Goal: Task Accomplishment & Management: Manage account settings

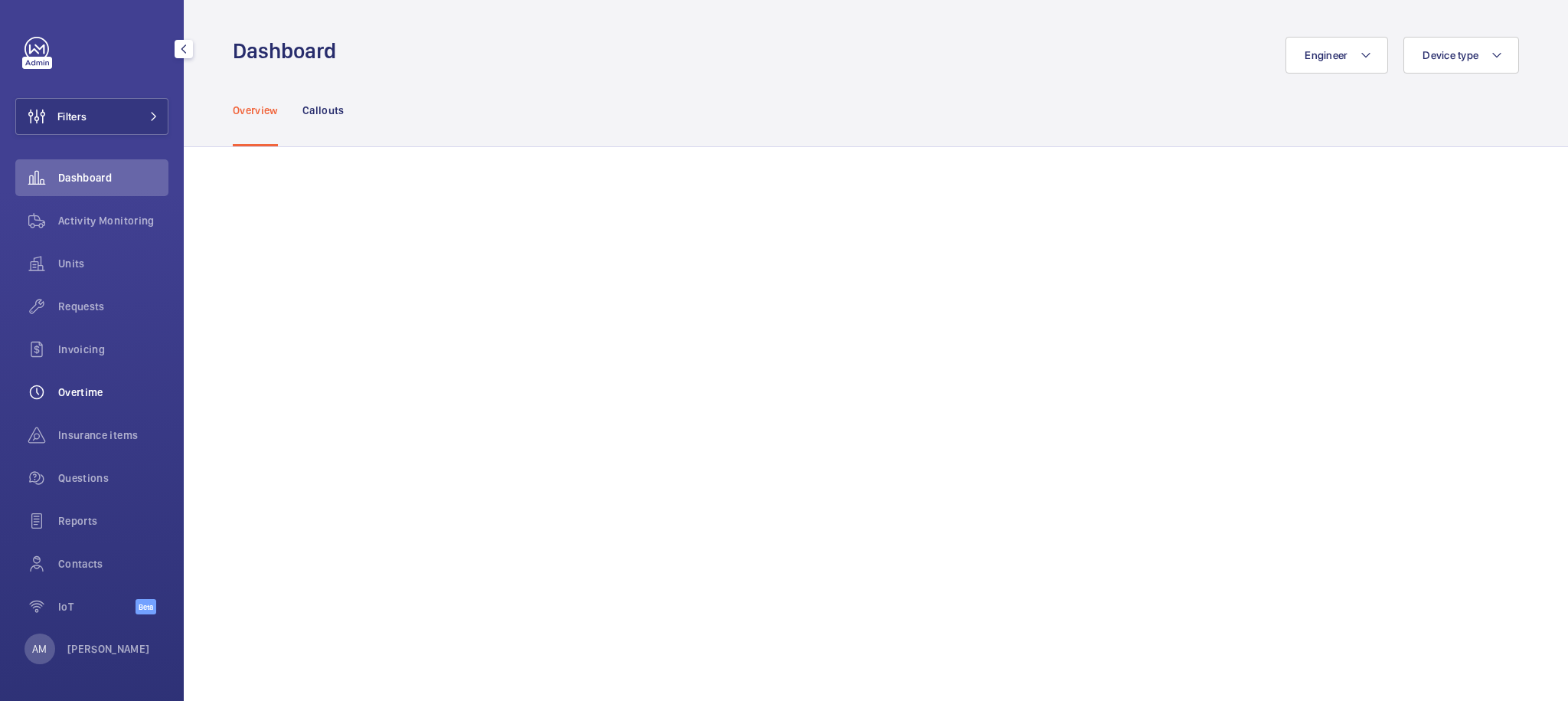
click at [90, 392] on span "Overtime" at bounding box center [113, 392] width 110 height 16
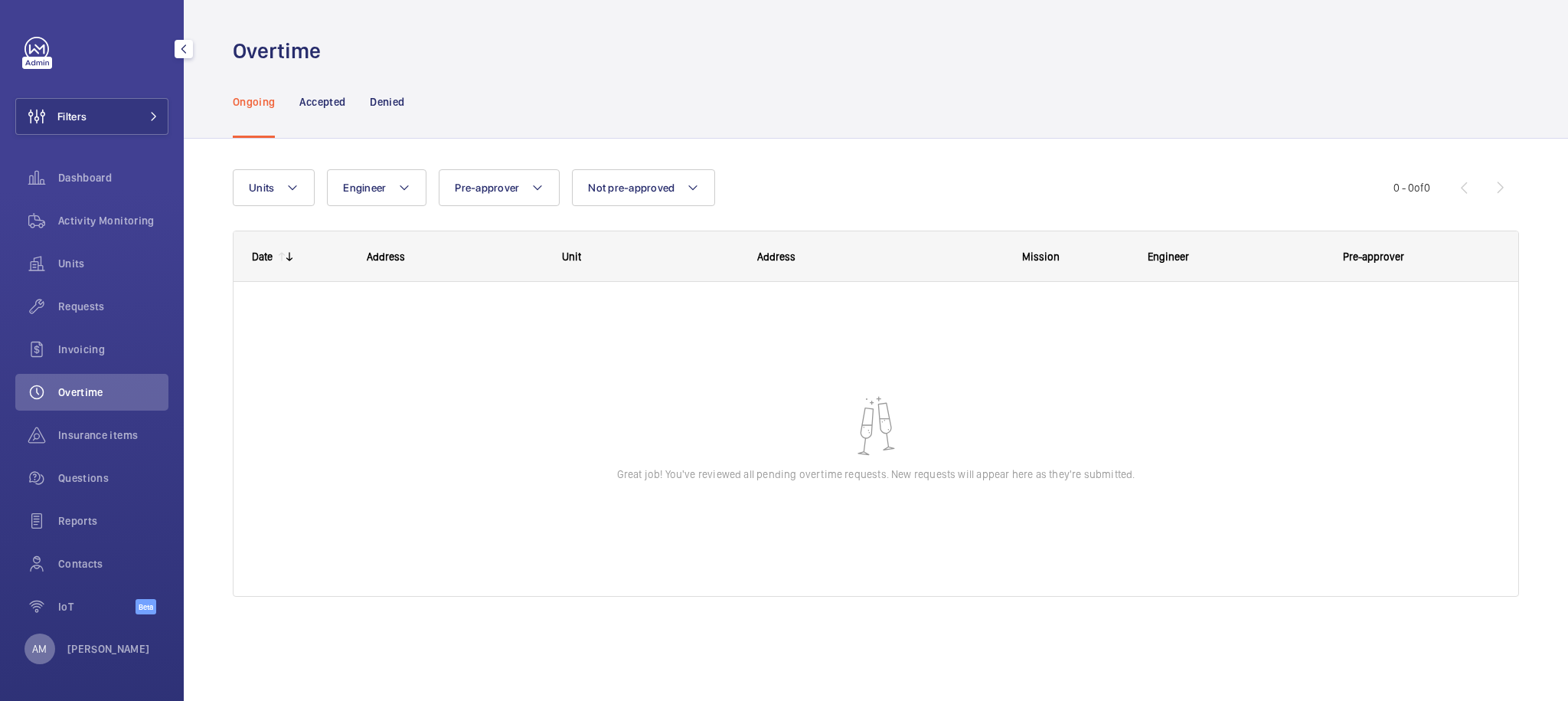
click at [44, 655] on p "AM" at bounding box center [39, 649] width 15 height 16
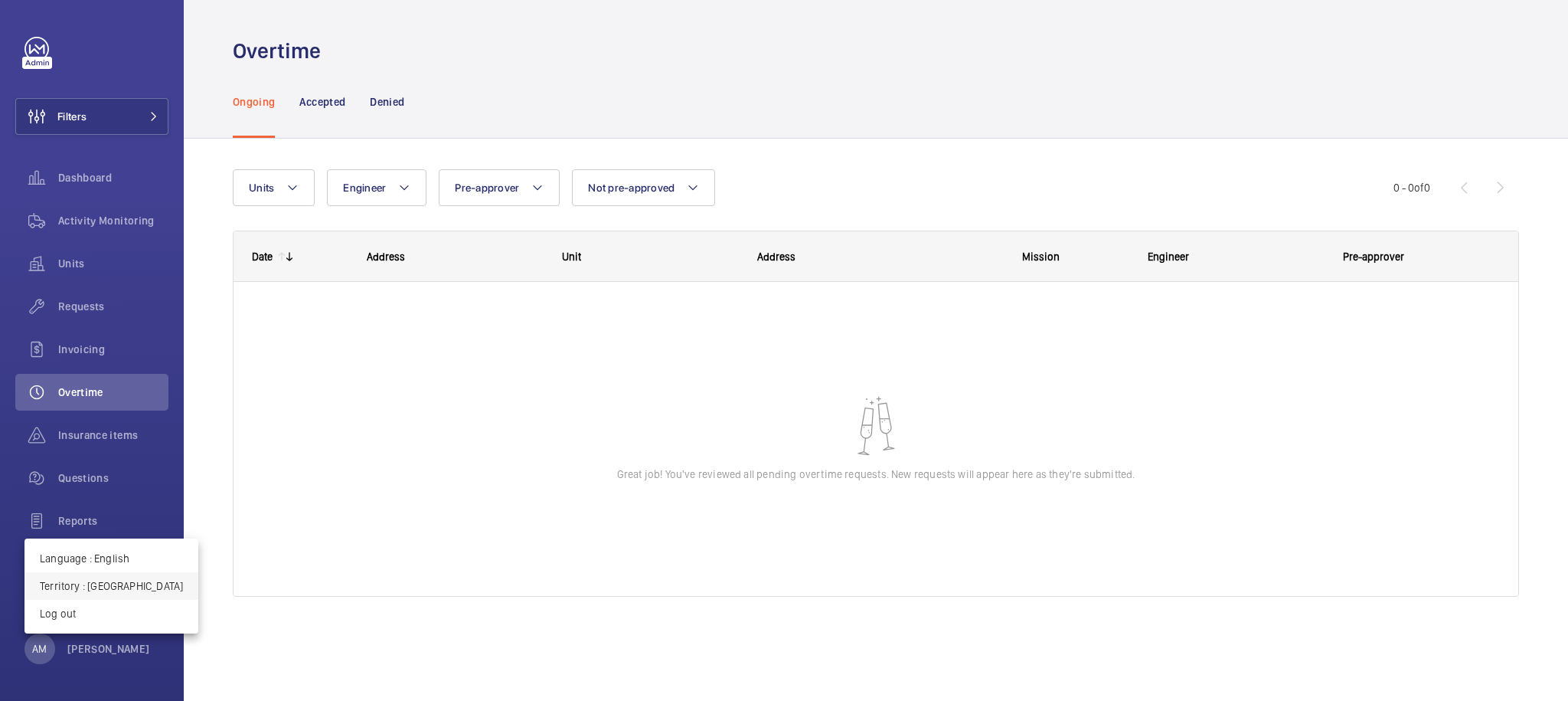
click at [111, 589] on p "Territory : Singapour" at bounding box center [111, 585] width 143 height 16
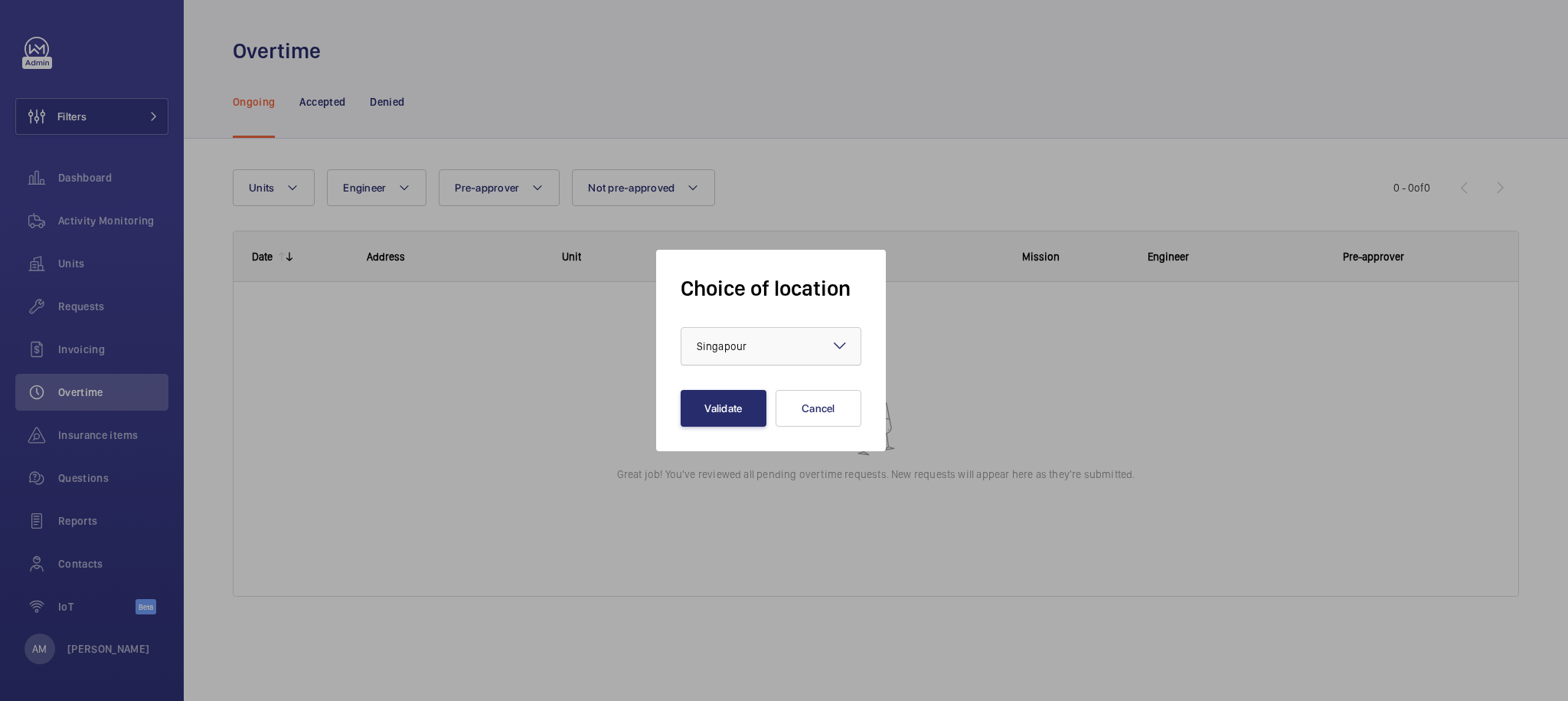
click at [742, 332] on div at bounding box center [770, 346] width 179 height 37
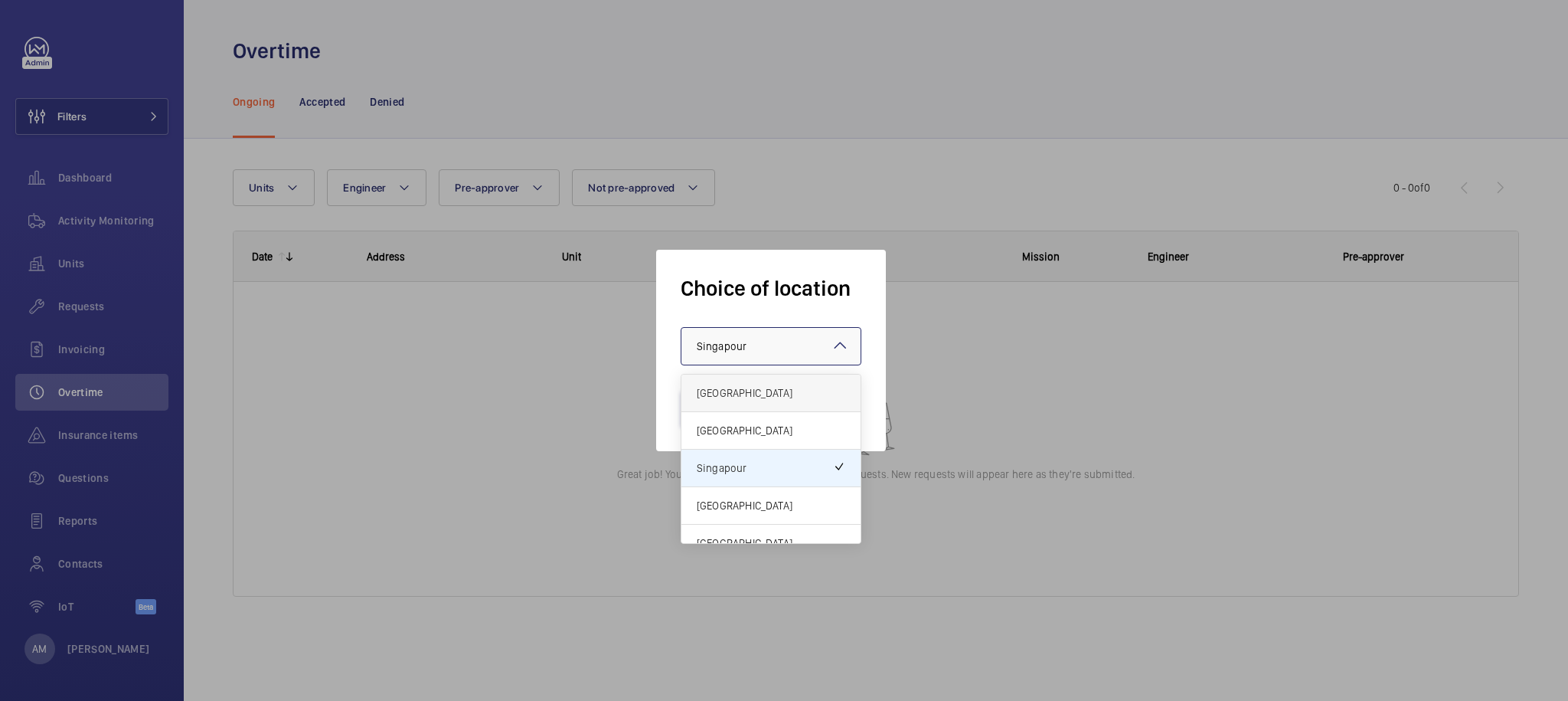
click at [778, 393] on span "France" at bounding box center [771, 393] width 149 height 16
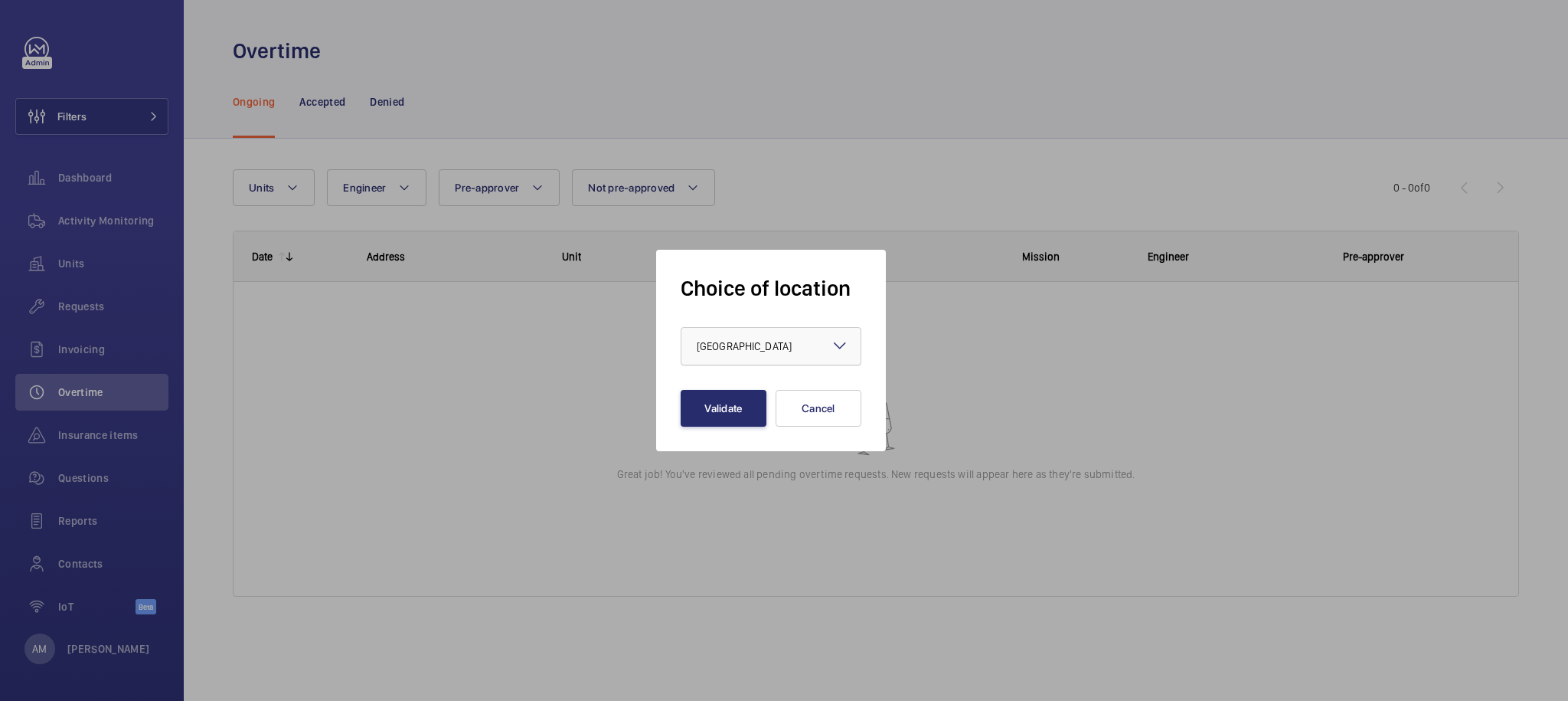
click at [749, 351] on div "× France" at bounding box center [763, 346] width 133 height 16
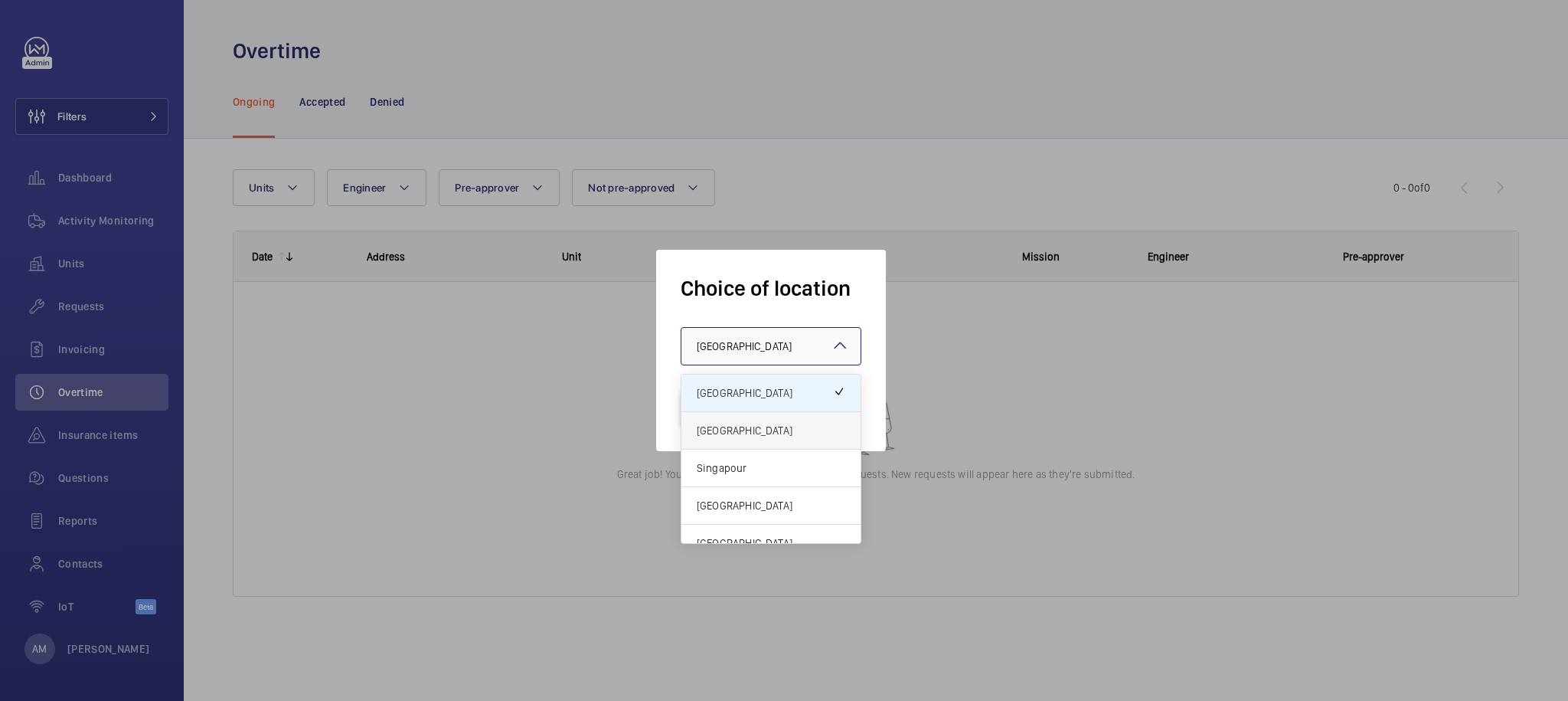
click at [778, 440] on div "[GEOGRAPHIC_DATA]" at bounding box center [770, 430] width 179 height 38
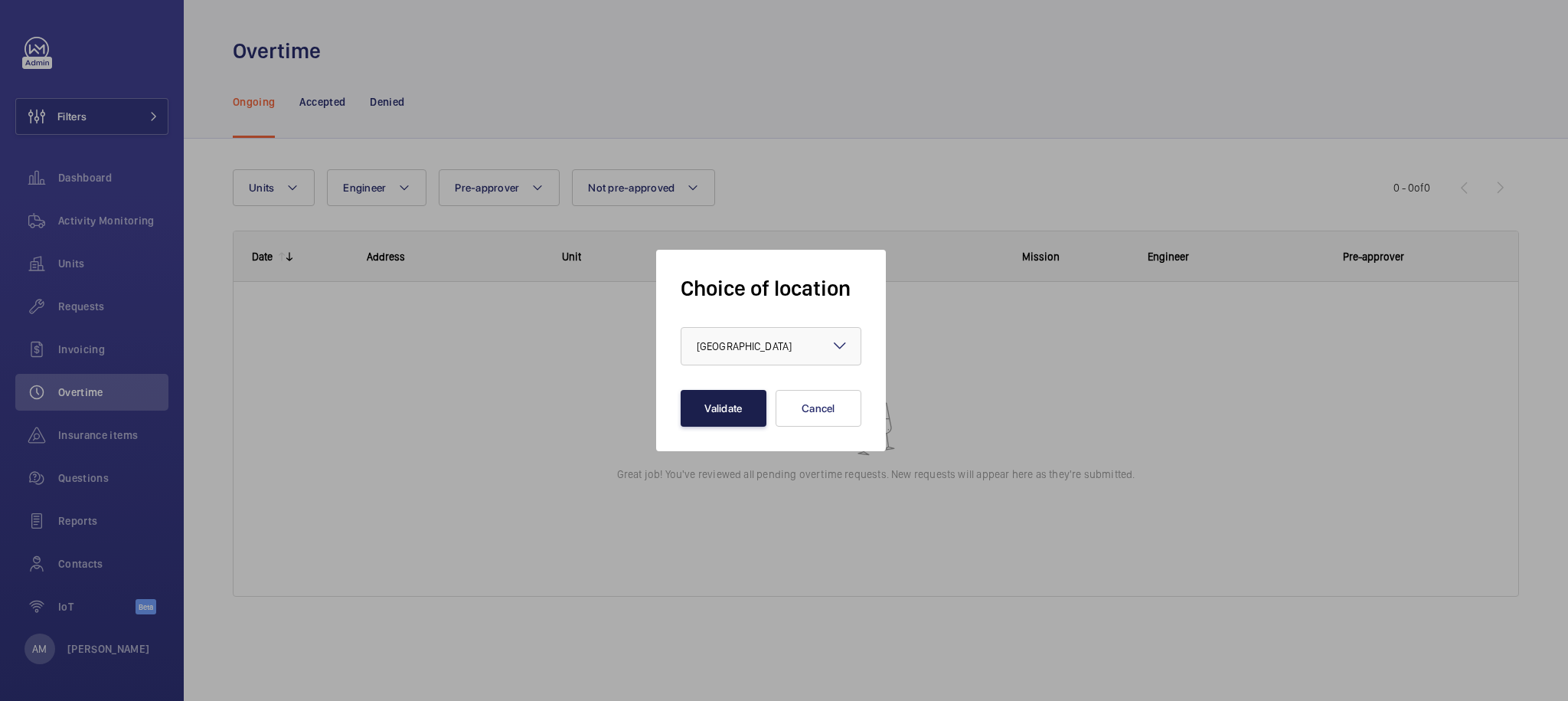
click at [712, 412] on button "Validate" at bounding box center [723, 408] width 86 height 37
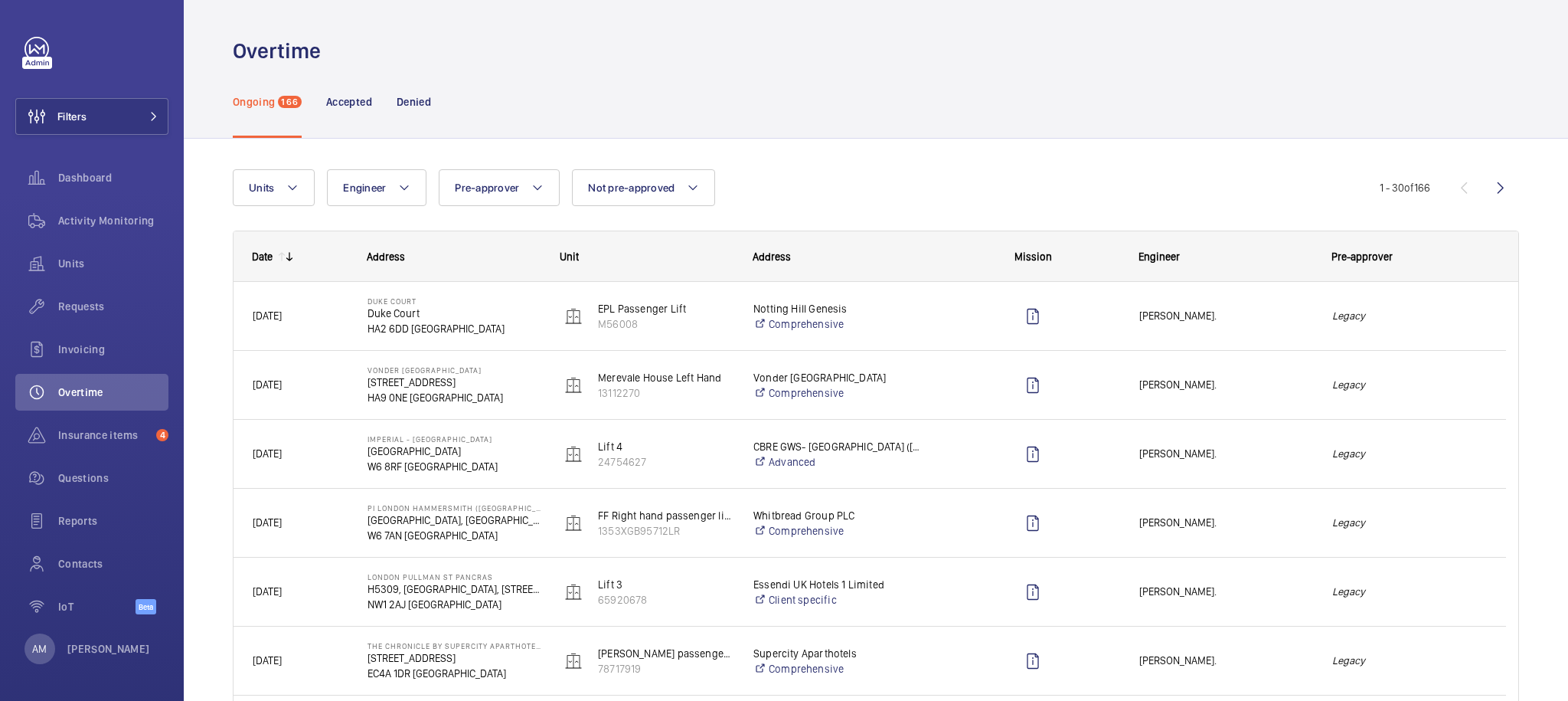
click at [1165, 184] on div "Units Engineer Pre-approver Not pre-approved More filters Reset all filters" at bounding box center [806, 188] width 1147 height 37
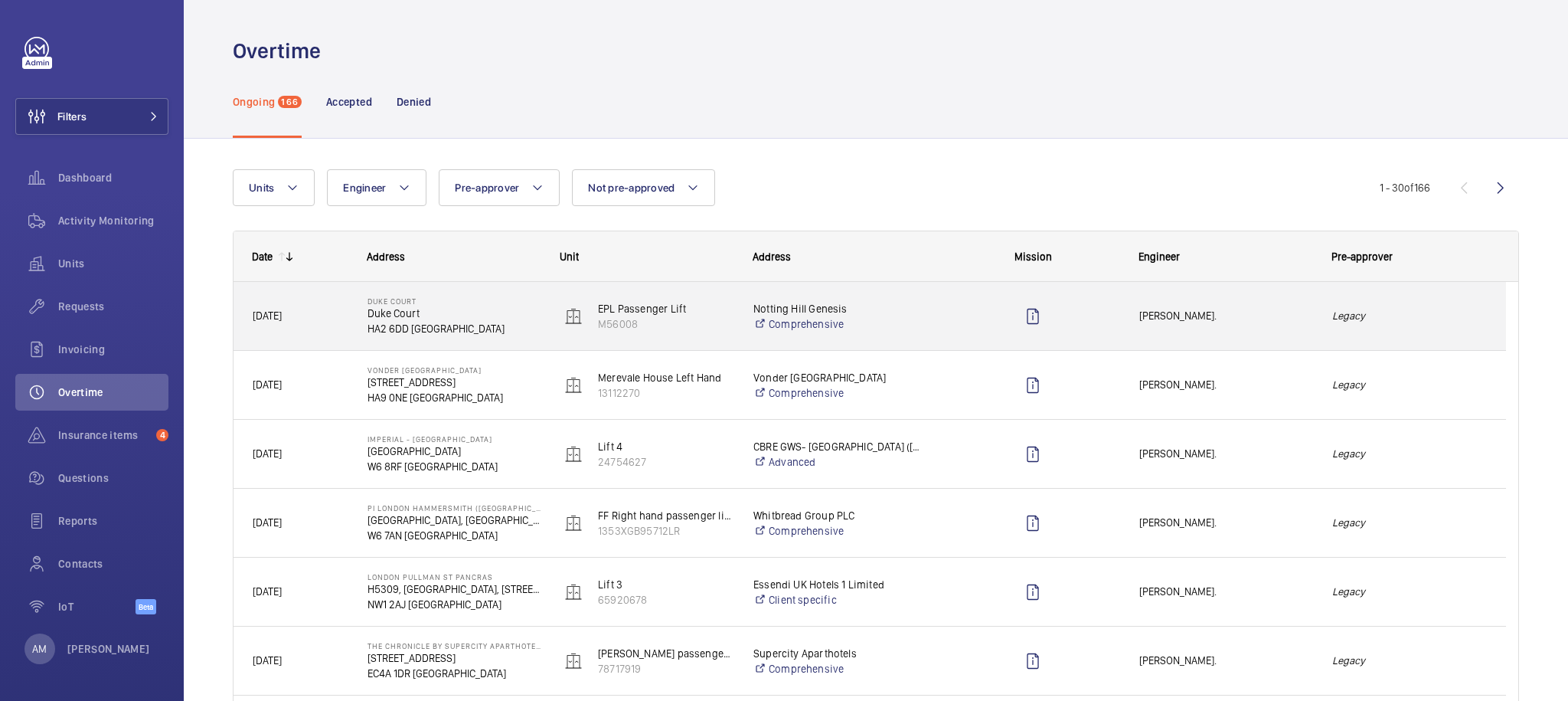
click at [1357, 318] on em "Legacy" at bounding box center [1409, 316] width 155 height 17
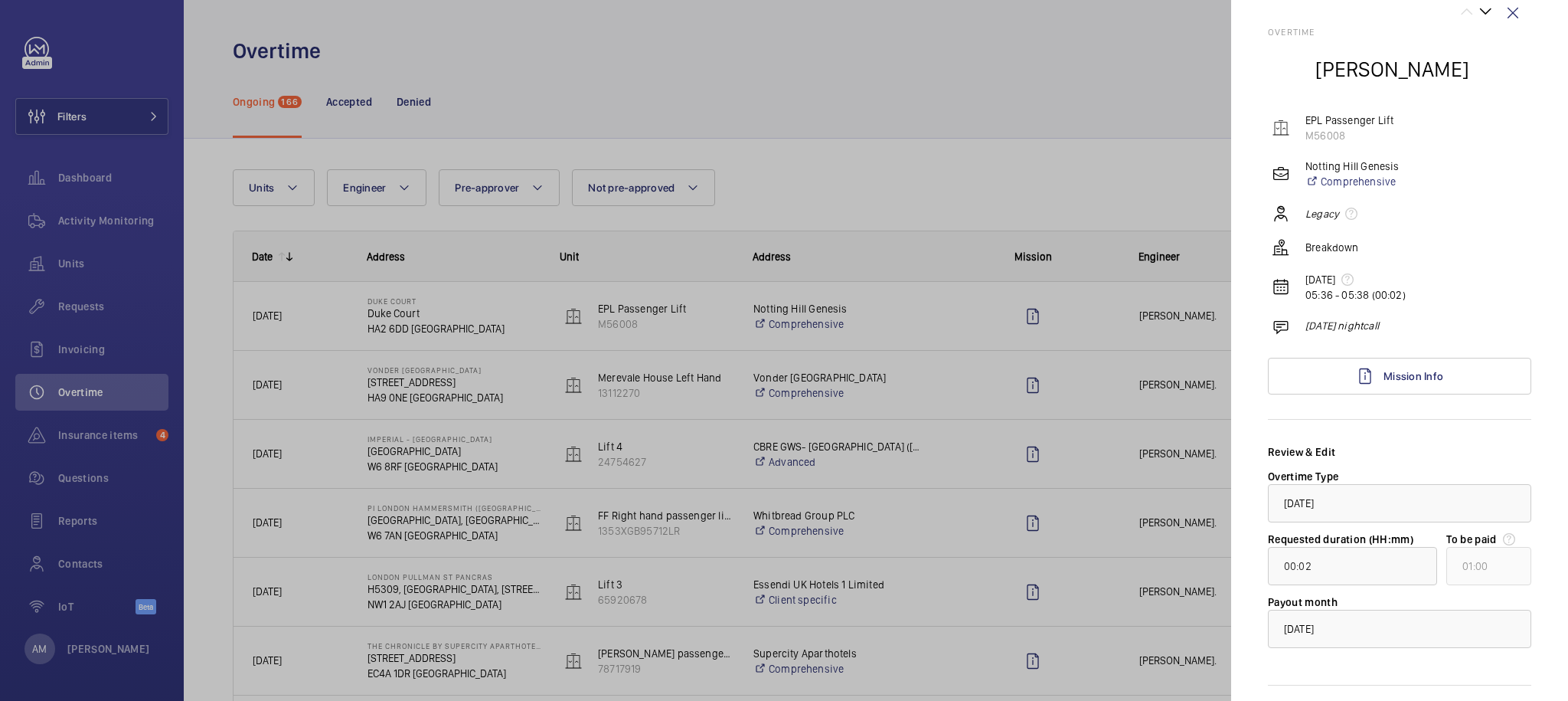
scroll to position [83, 0]
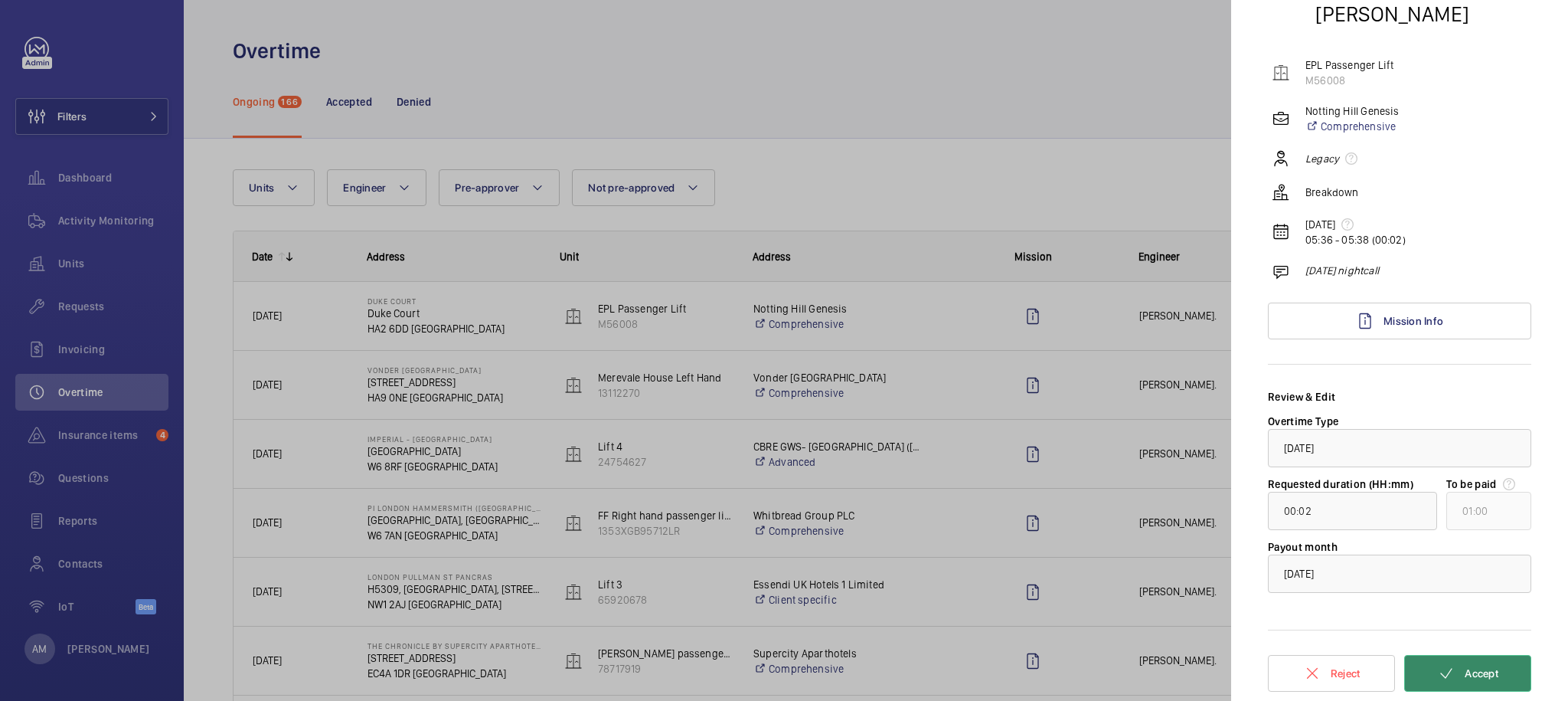
click at [1475, 670] on span "Accept" at bounding box center [1481, 673] width 34 height 12
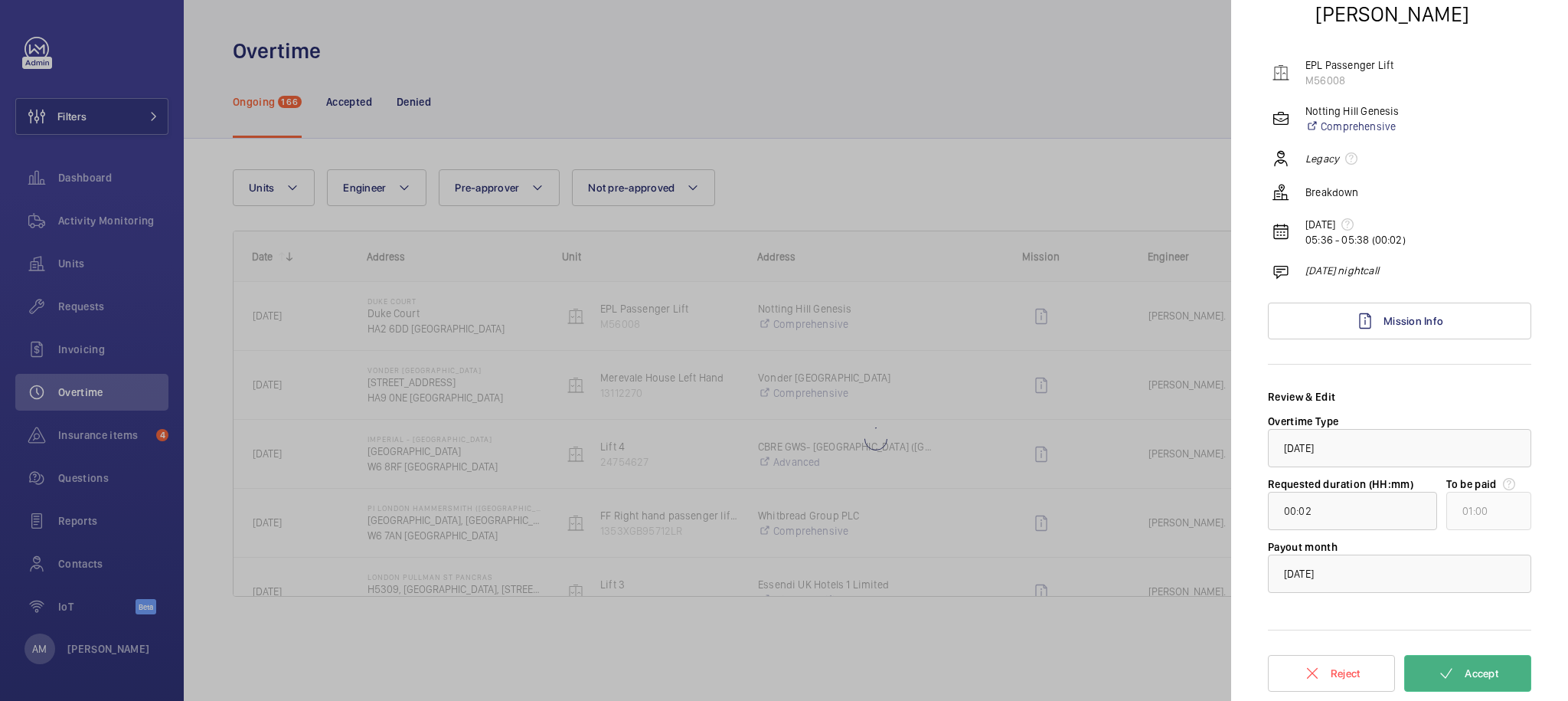
type input "12:02"
type input "13:00"
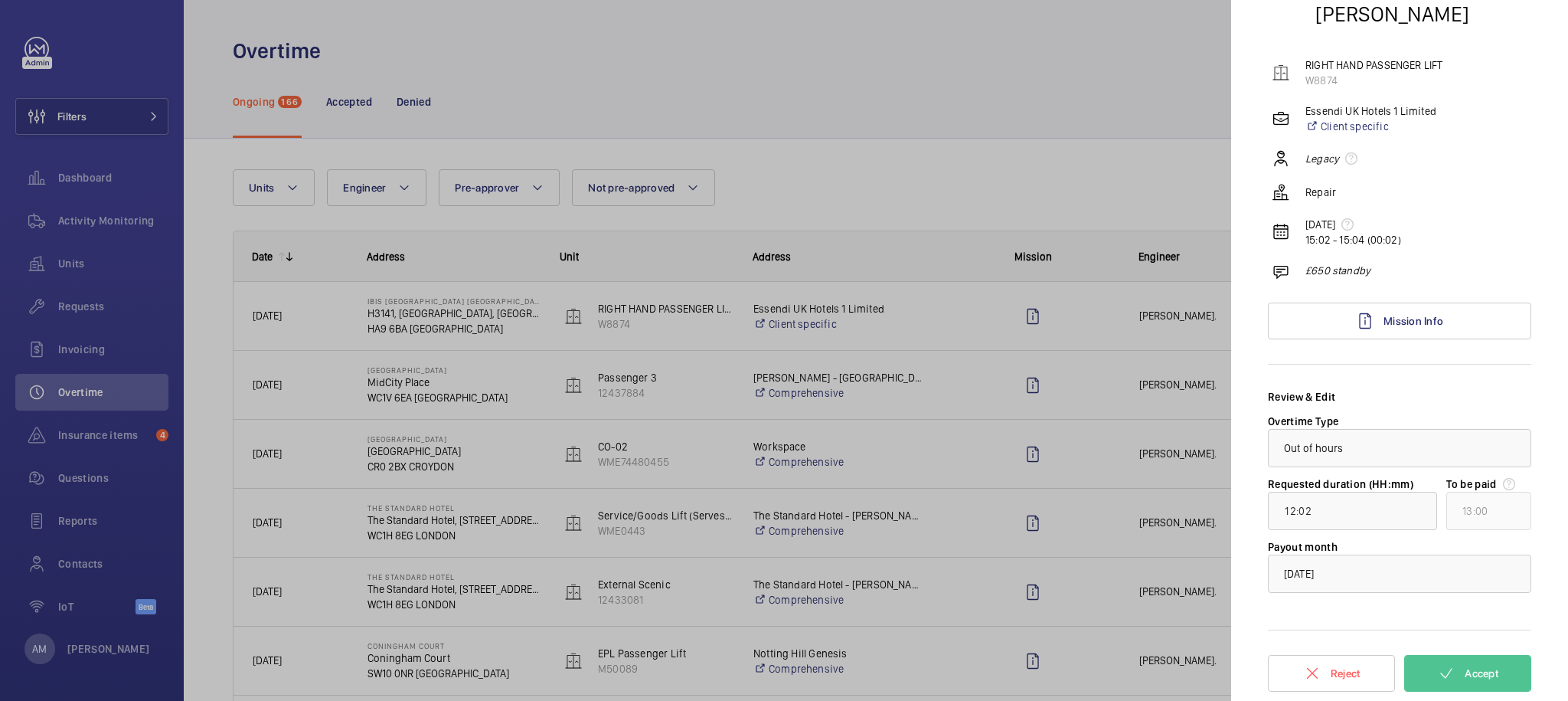
click at [899, 170] on div at bounding box center [784, 350] width 1568 height 701
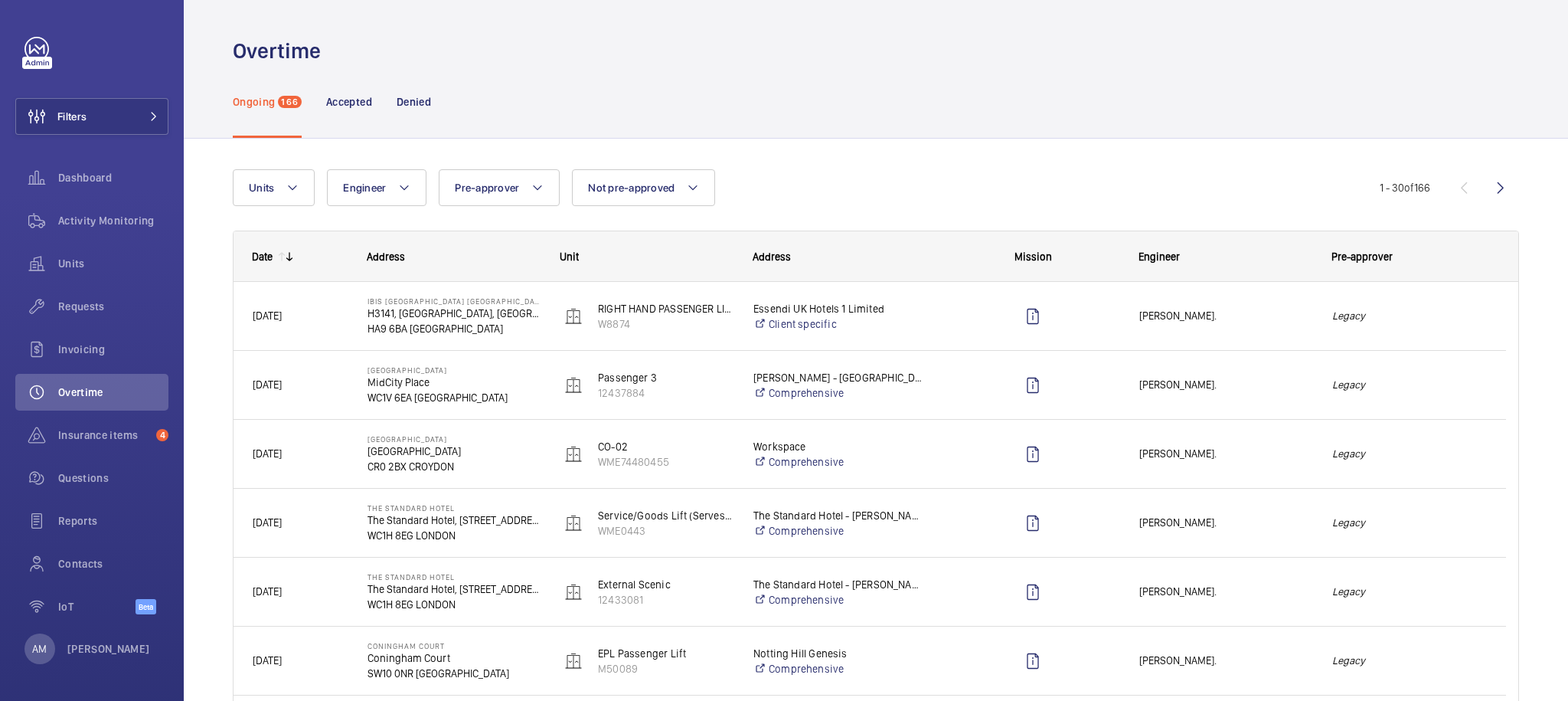
click at [290, 261] on mat-icon at bounding box center [289, 256] width 12 height 12
click at [258, 261] on div "Date" at bounding box center [262, 256] width 21 height 12
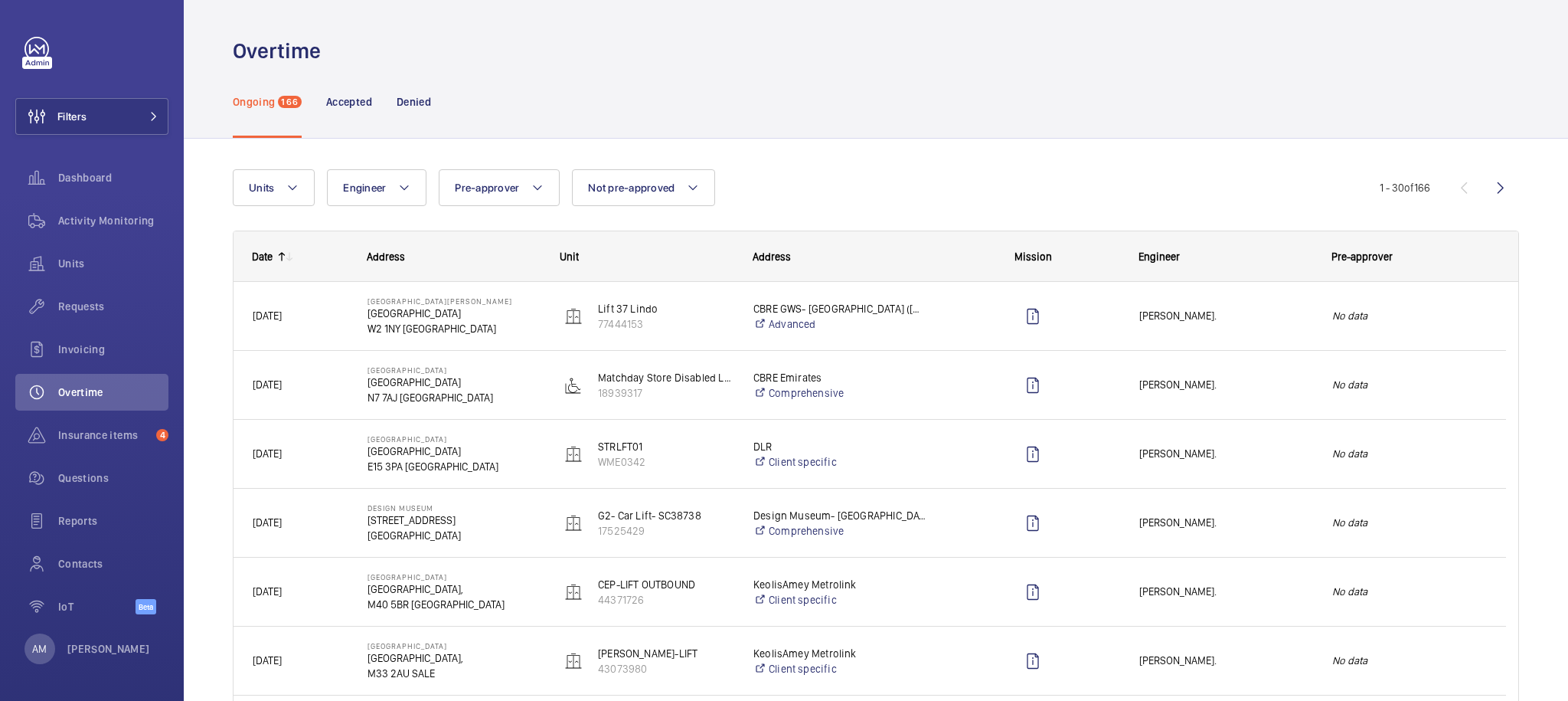
click at [258, 261] on div "Date" at bounding box center [262, 256] width 21 height 12
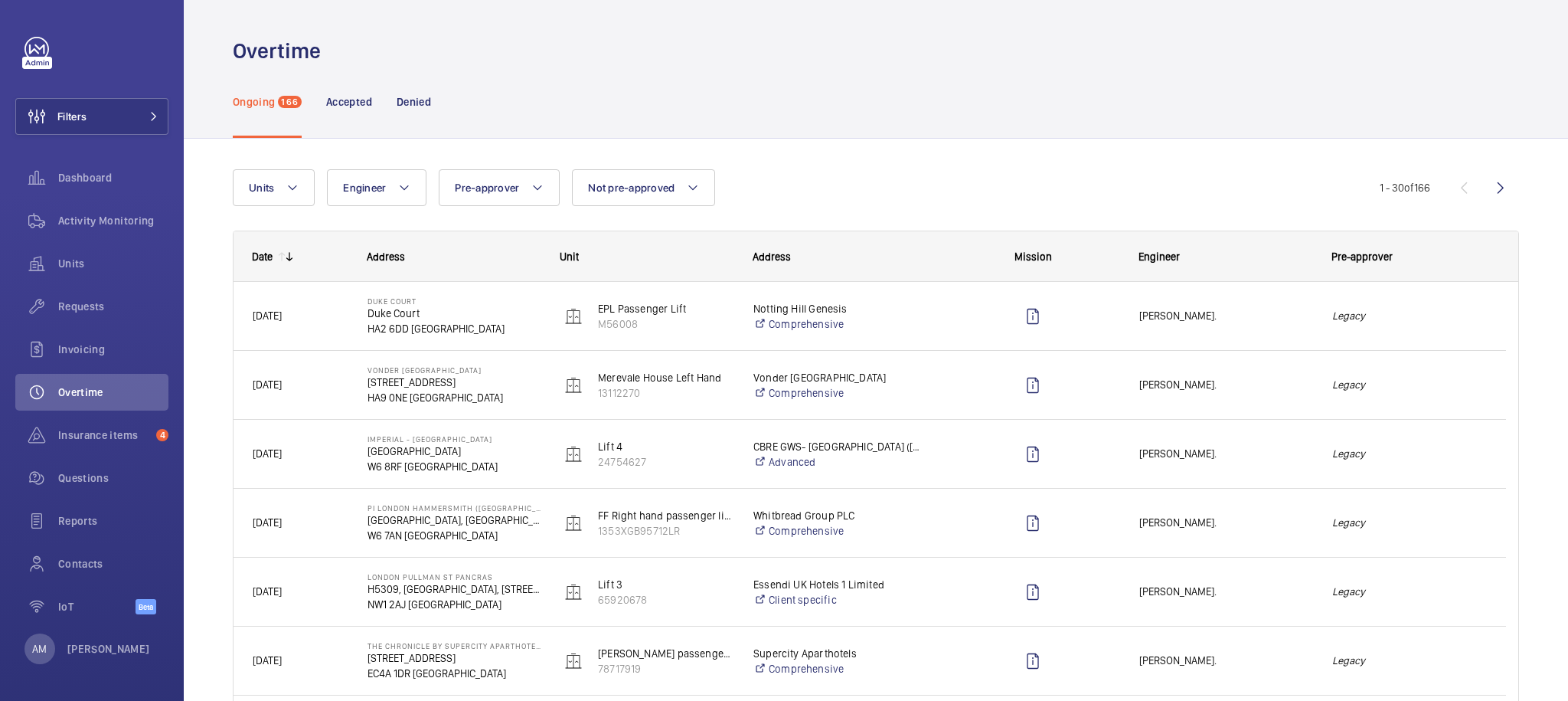
click at [940, 203] on div "Units Engineer Pre-approver Not pre-approved More filters Reset all filters" at bounding box center [806, 188] width 1147 height 37
